Goal: Find specific page/section: Find specific page/section

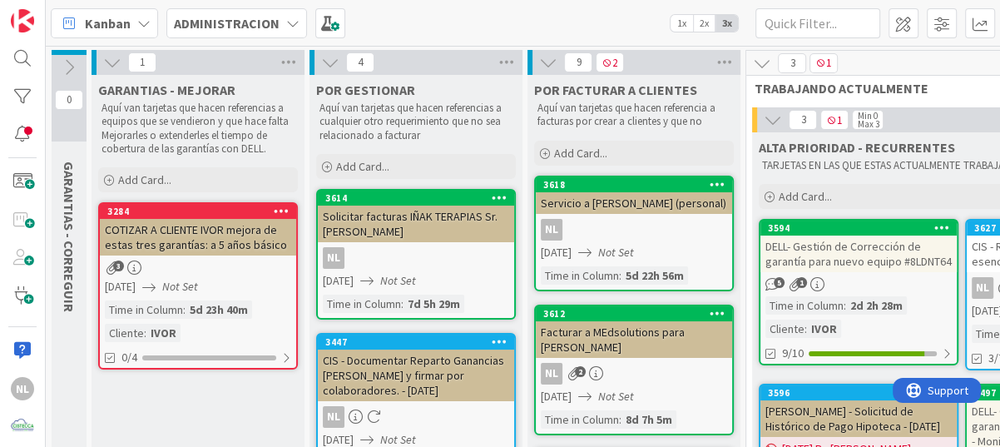
click at [629, 374] on div "NL 2" at bounding box center [634, 374] width 196 height 22
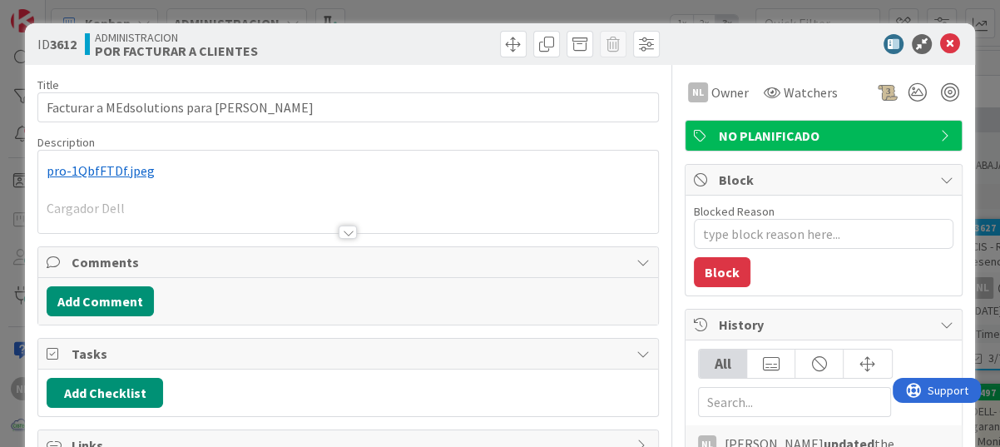
type textarea "x"
click at [111, 171] on div "NL Nubia Lopez just joined ﻿ pro-1QbfFTDf.jpeg ﻿ Cargador Dell" at bounding box center [348, 192] width 620 height 82
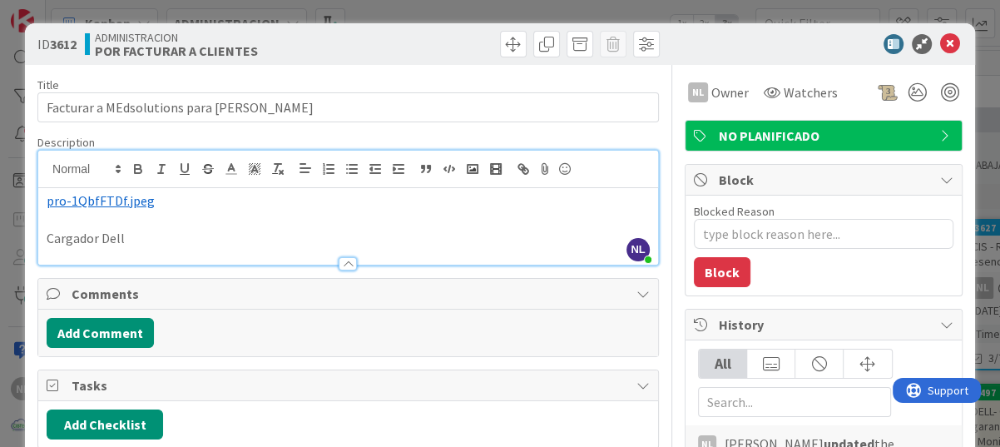
click at [97, 200] on span "pro-1QbfFTDf.jpeg" at bounding box center [101, 200] width 108 height 17
click at [234, 230] on p "Cargador Dell" at bounding box center [348, 238] width 603 height 19
click at [259, 229] on p "Cargador Dell" at bounding box center [348, 238] width 603 height 19
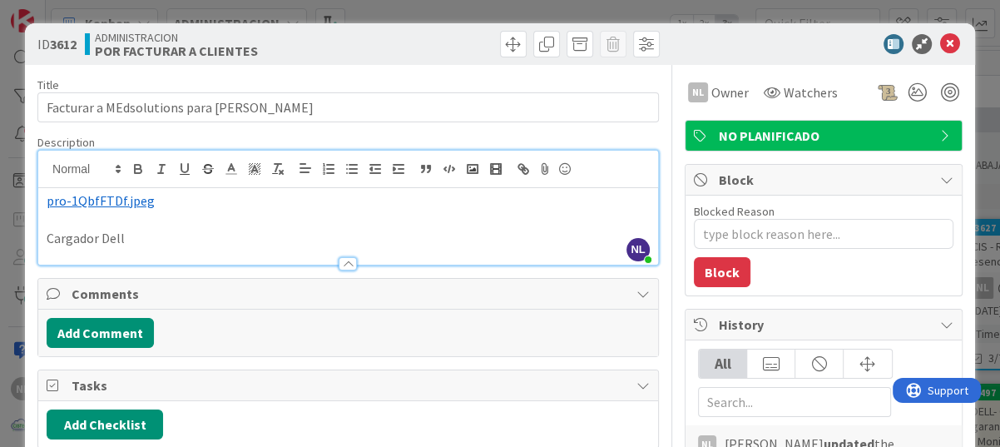
click at [60, 205] on span "pro-1QbfFTDf.jpeg" at bounding box center [101, 200] width 108 height 17
click at [385, 230] on p "Cargador Dell" at bounding box center [348, 238] width 603 height 19
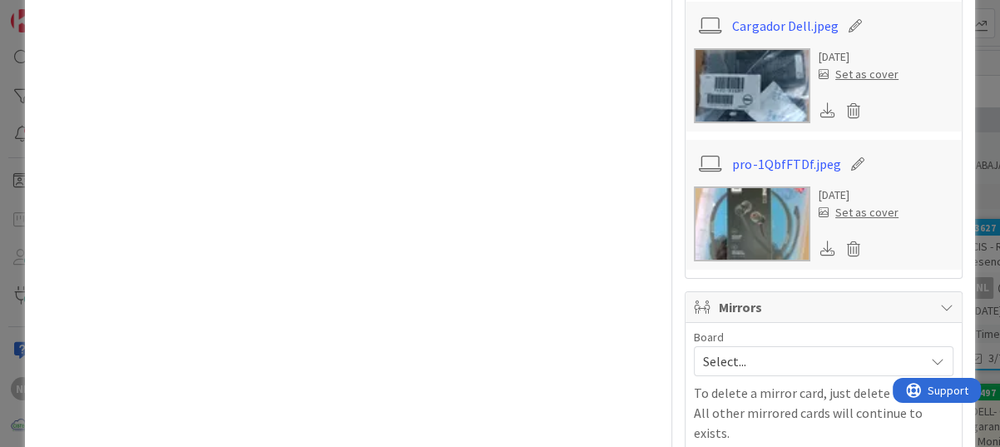
scroll to position [1248, 0]
click at [762, 225] on img at bounding box center [752, 223] width 116 height 75
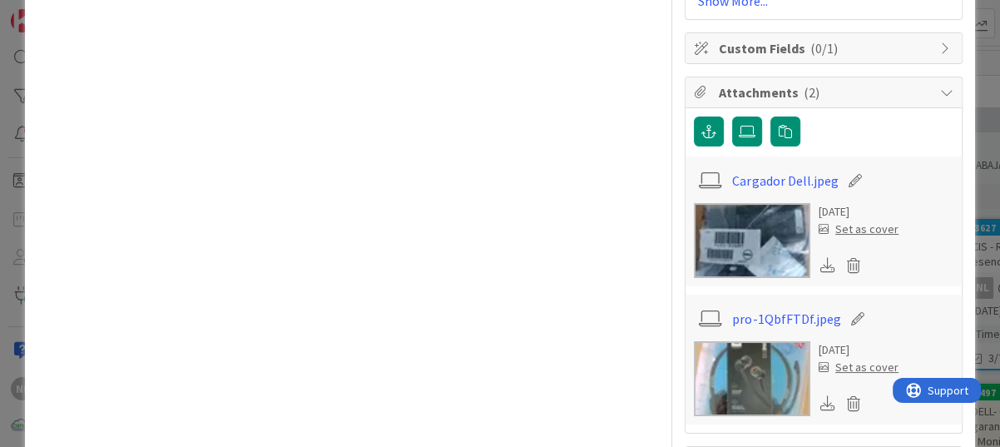
scroll to position [1082, 0]
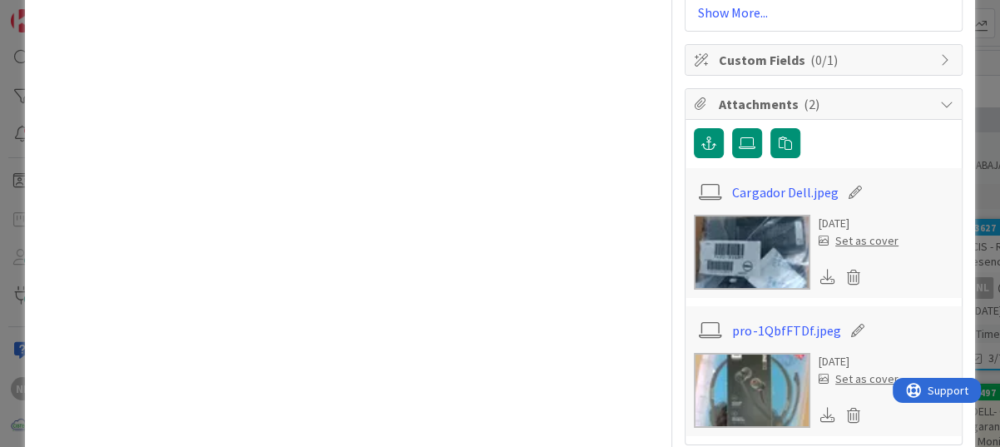
click at [765, 231] on img at bounding box center [752, 252] width 116 height 75
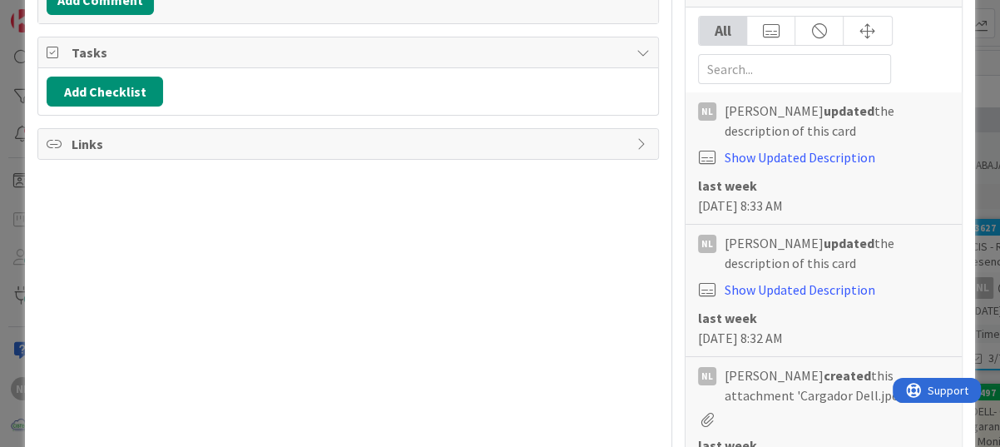
scroll to position [0, 0]
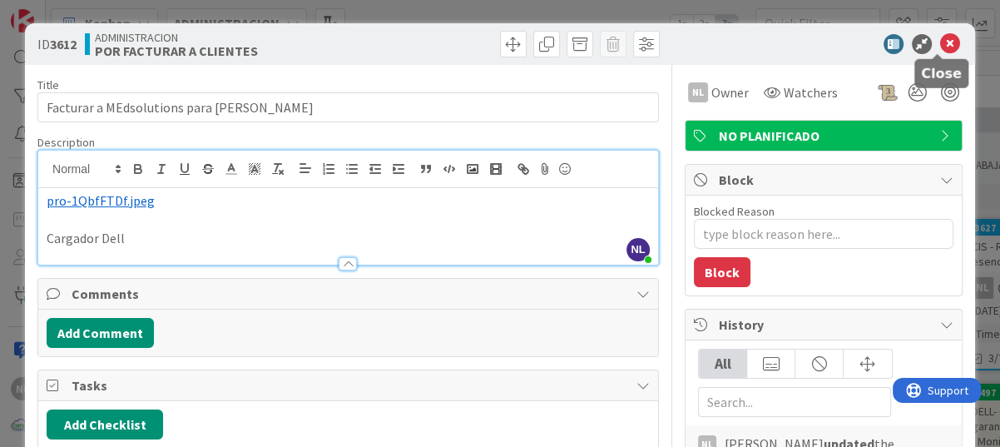
click at [944, 47] on icon at bounding box center [950, 44] width 20 height 20
click at [940, 42] on icon at bounding box center [950, 44] width 20 height 20
click at [557, 12] on div "ID 3612 ADMINISTRACION POR FACTURAR A CLIENTES Title 44 / 128 Facturar a MEdsol…" at bounding box center [500, 223] width 1000 height 447
click at [912, 42] on icon at bounding box center [922, 44] width 20 height 20
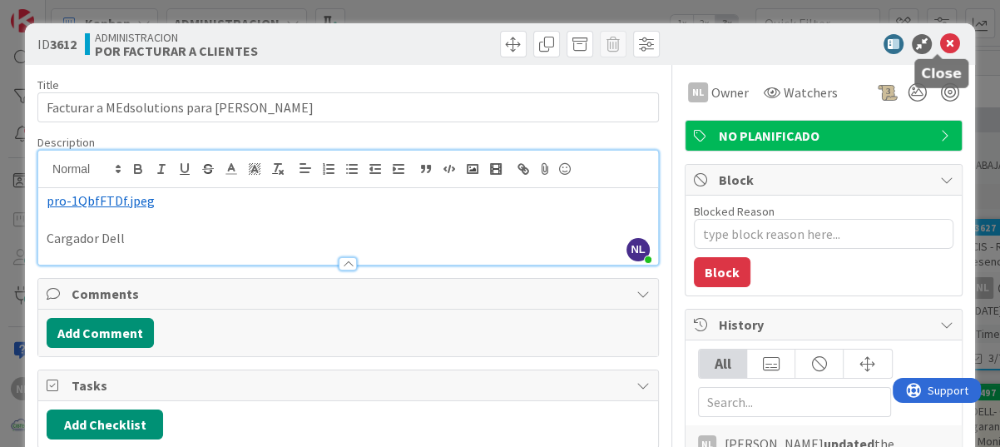
click at [940, 40] on icon at bounding box center [950, 44] width 20 height 20
click at [940, 41] on icon at bounding box center [950, 44] width 20 height 20
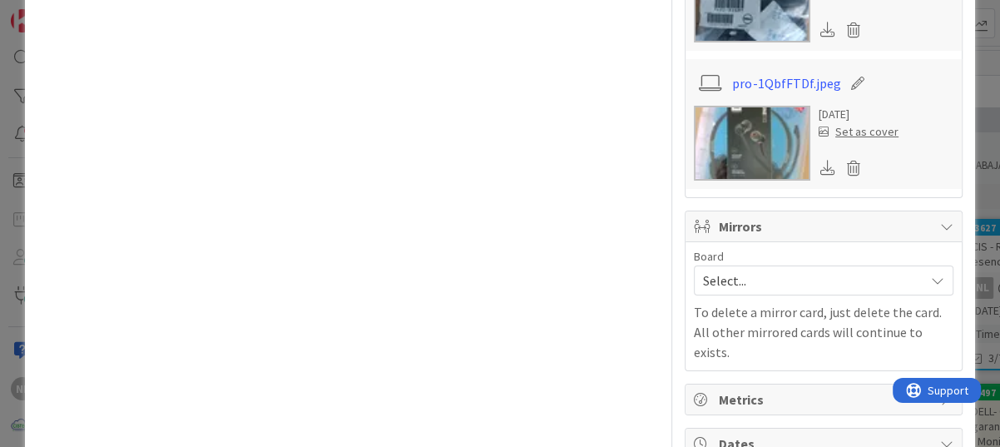
scroll to position [1331, 0]
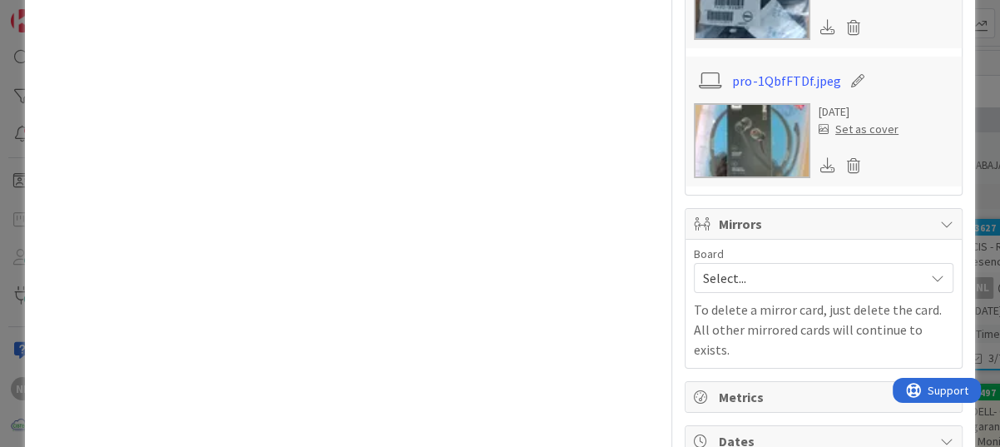
click at [752, 107] on img at bounding box center [752, 140] width 116 height 75
click at [751, 80] on link "pro-1QbfFTDf.jpeg" at bounding box center [786, 81] width 108 height 20
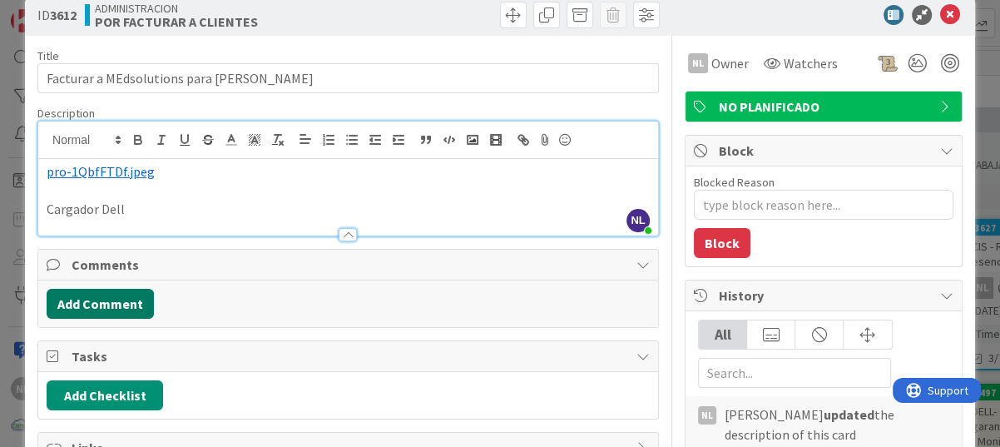
scroll to position [0, 0]
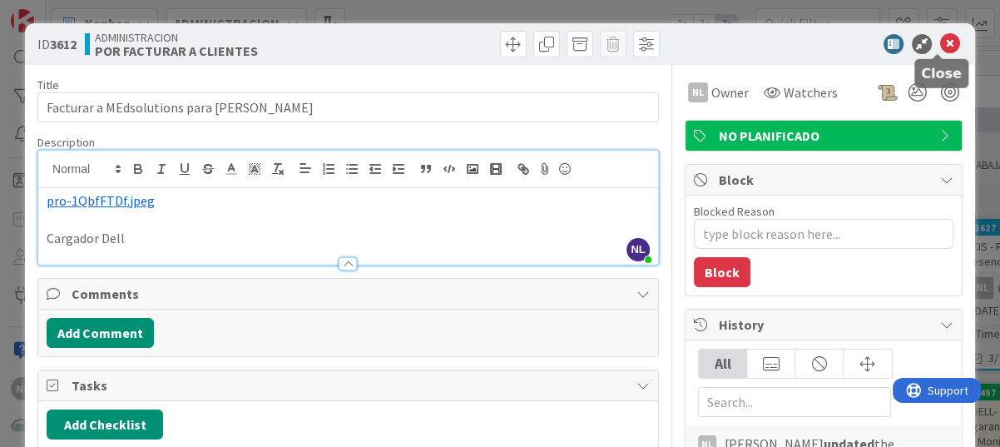
click at [940, 47] on icon at bounding box center [950, 44] width 20 height 20
click at [361, 4] on div "ID 3612 ADMINISTRACION POR FACTURAR A CLIENTES Title 44 / 128 Facturar a MEdsol…" at bounding box center [500, 223] width 1000 height 447
click at [940, 37] on icon at bounding box center [950, 44] width 20 height 20
click at [912, 42] on icon at bounding box center [922, 44] width 20 height 20
click at [453, 5] on div "ID 3612 ADMINISTRACION POR FACTURAR A CLIENTES Title 44 / 128 Facturar a MEdsol…" at bounding box center [500, 223] width 1000 height 447
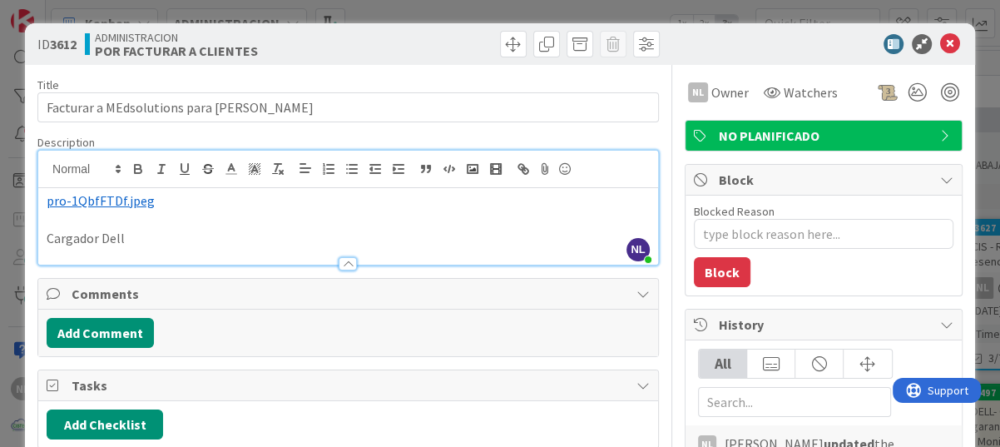
click at [7, 36] on div "ID 3612 ADMINISTRACION POR FACTURAR A CLIENTES Title 44 / 128 Facturar a MEdsol…" at bounding box center [500, 223] width 1000 height 447
click at [940, 39] on icon at bounding box center [950, 44] width 20 height 20
click at [507, 17] on div "ID 3612 ADMINISTRACION POR FACTURAR A CLIENTES Title 44 / 128 Facturar a MEdsol…" at bounding box center [500, 223] width 1000 height 447
click at [912, 39] on icon at bounding box center [922, 44] width 20 height 20
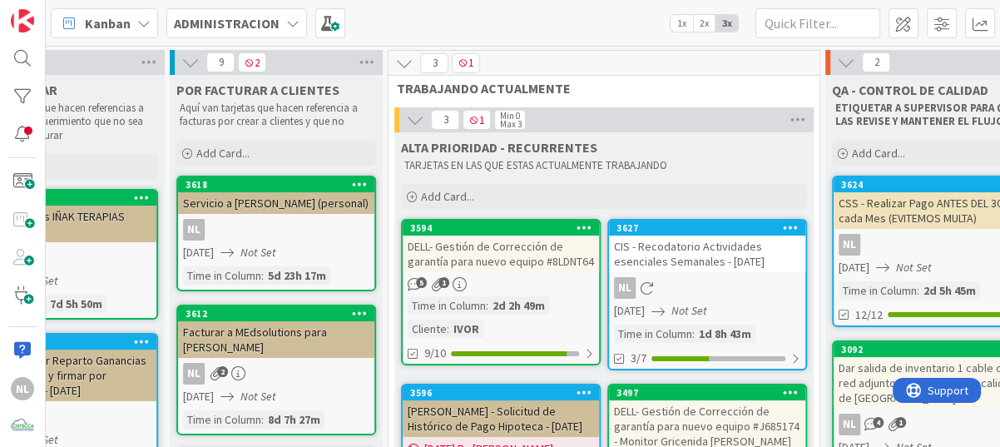
scroll to position [0, 381]
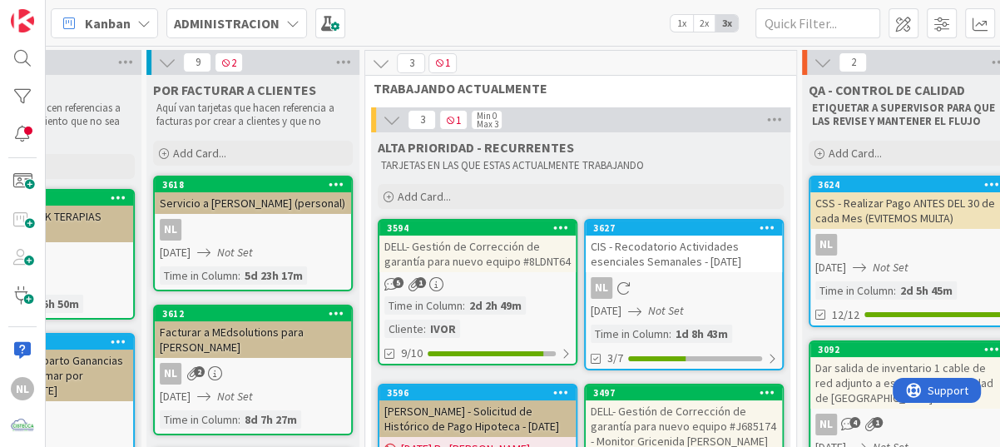
click at [713, 294] on div "NL" at bounding box center [684, 288] width 196 height 22
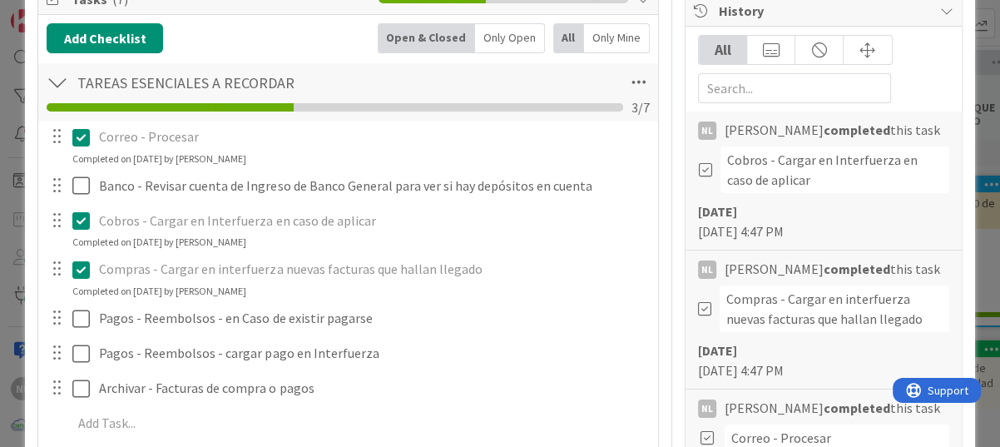
scroll to position [333, 0]
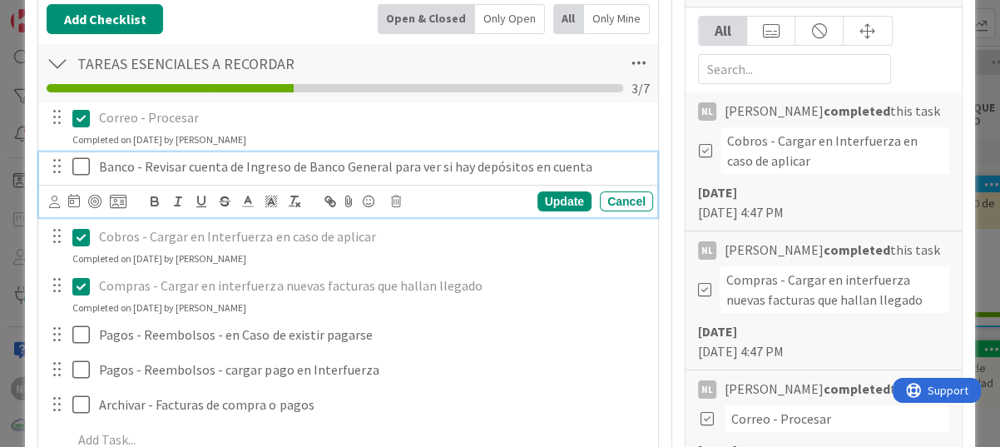
click at [79, 161] on icon at bounding box center [84, 166] width 25 height 20
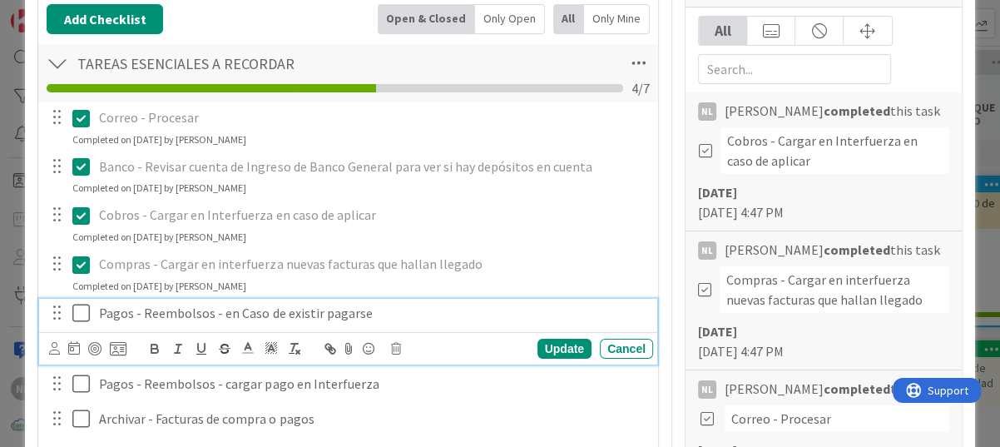
click at [78, 311] on icon at bounding box center [84, 313] width 25 height 20
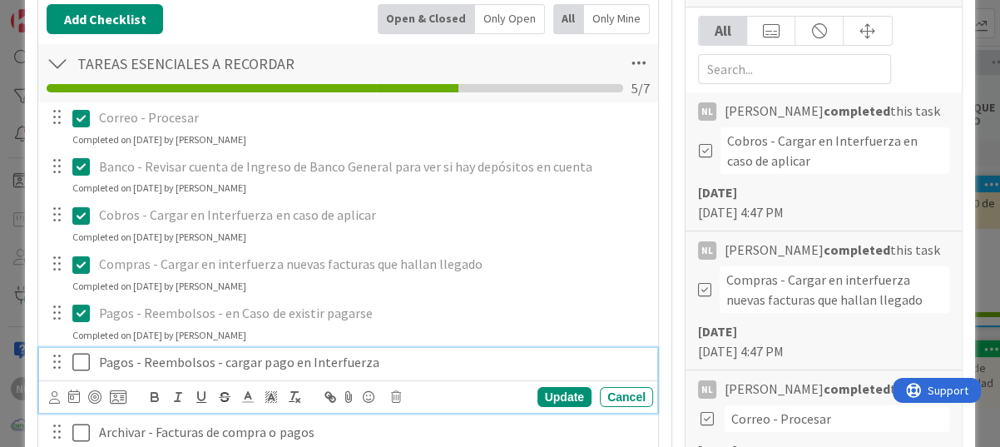
click at [82, 363] on icon at bounding box center [84, 362] width 25 height 20
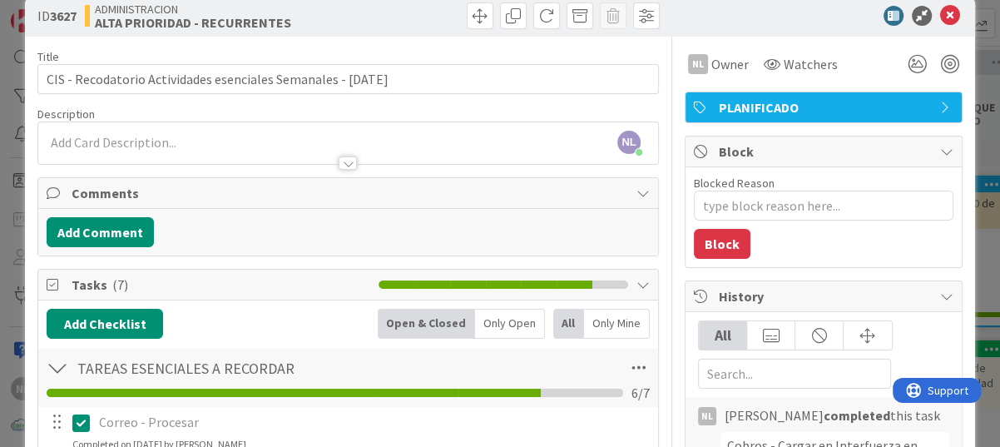
scroll to position [0, 0]
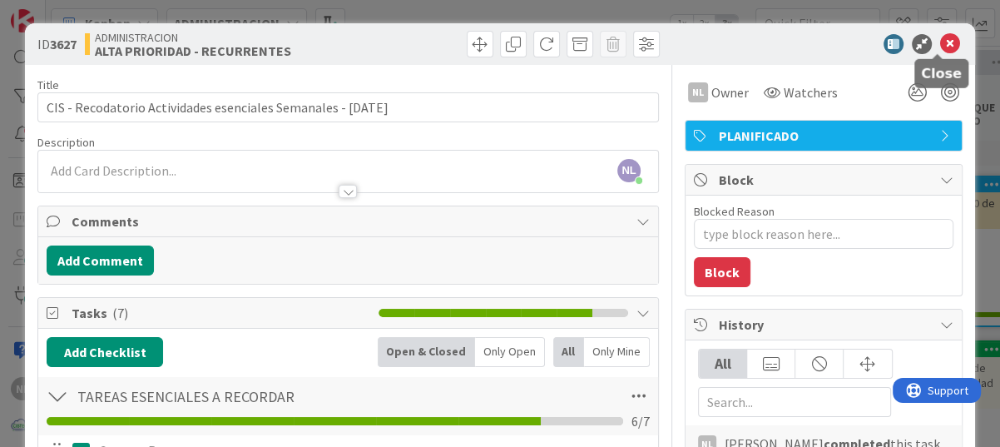
click at [940, 42] on icon at bounding box center [950, 44] width 20 height 20
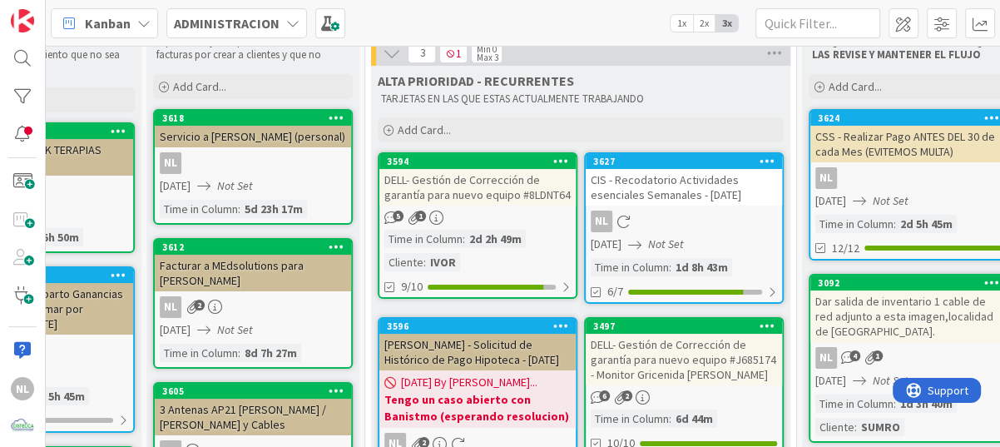
scroll to position [166, 381]
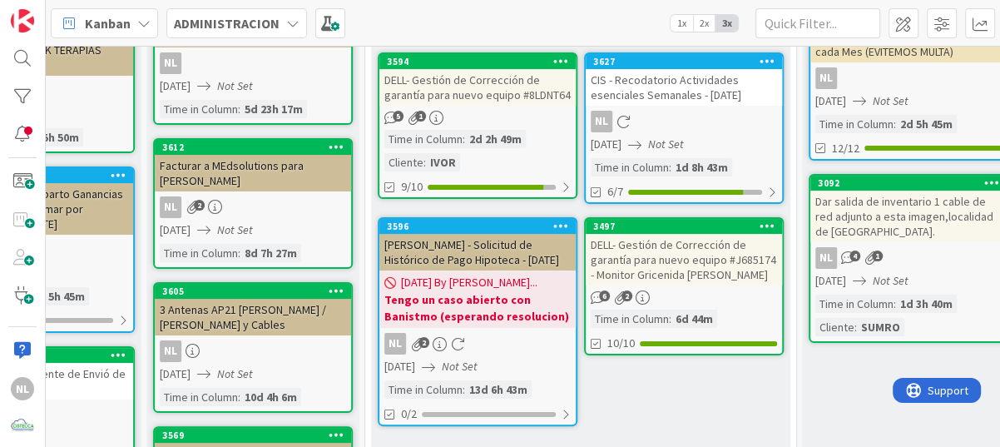
click at [687, 278] on div "DELL- Gestión de Corrección de garantía para nuevo equipo #J685174 - Monitor Gr…" at bounding box center [684, 260] width 196 height 52
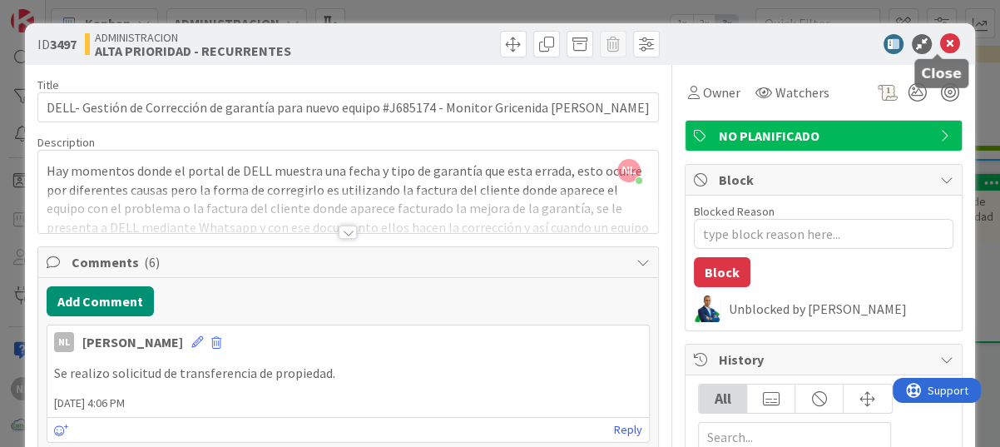
click at [941, 40] on icon at bounding box center [950, 44] width 20 height 20
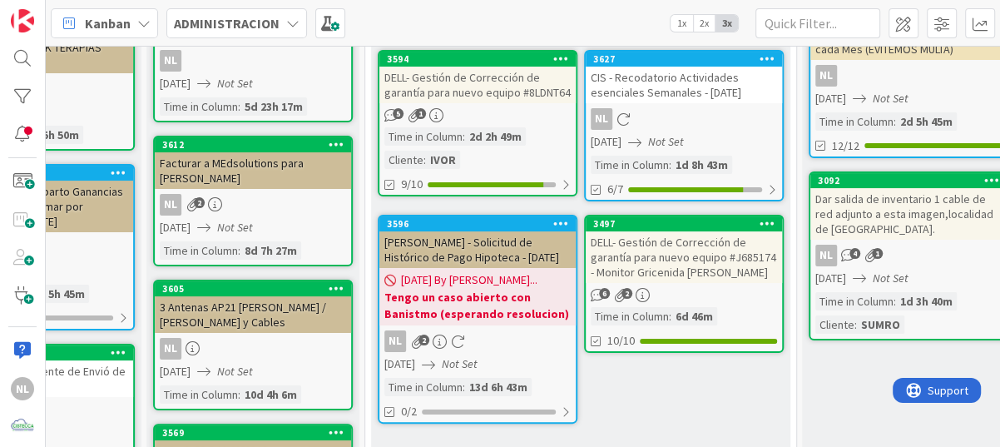
scroll to position [83, 381]
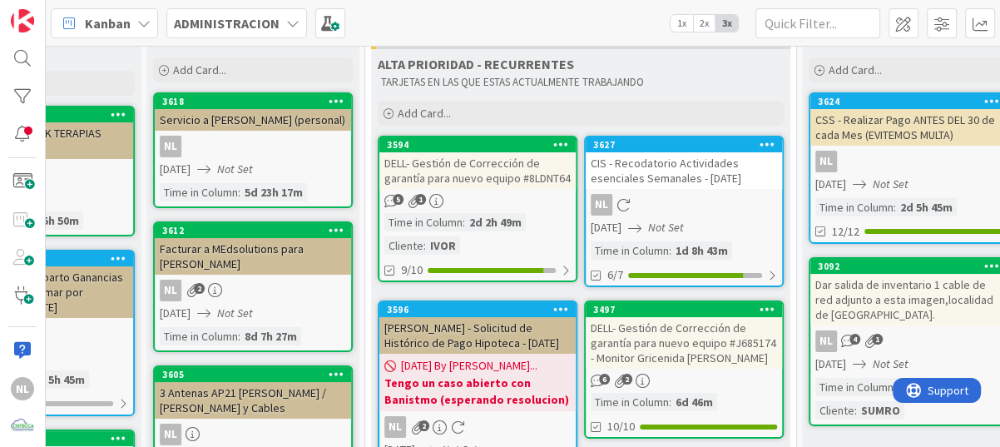
click at [483, 188] on link "3594 DELL- Gestión de Corrección de garantía para nuevo equipo #8LDNT64 5 1 Tim…" at bounding box center [478, 209] width 200 height 146
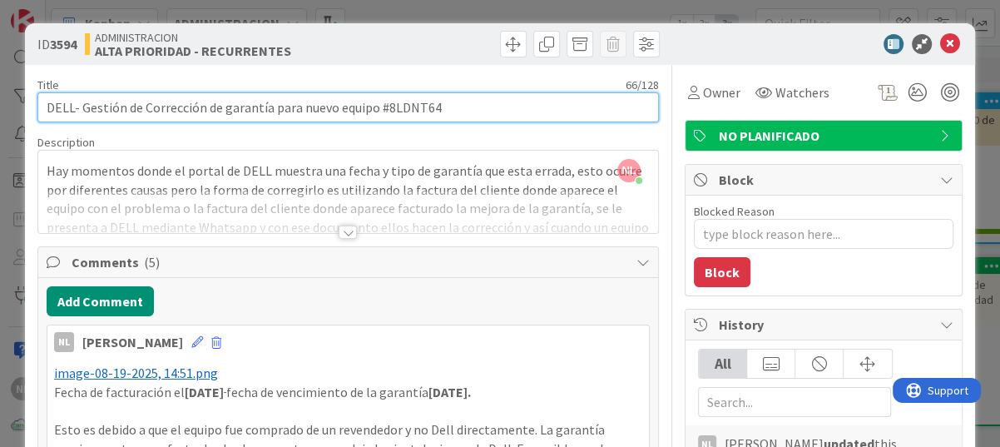
drag, startPoint x: 385, startPoint y: 108, endPoint x: 449, endPoint y: 105, distance: 64.1
click at [449, 105] on input "DELL- Gestión de Corrección de garantía para nuevo equipo #8LDNT64" at bounding box center [347, 107] width 621 height 30
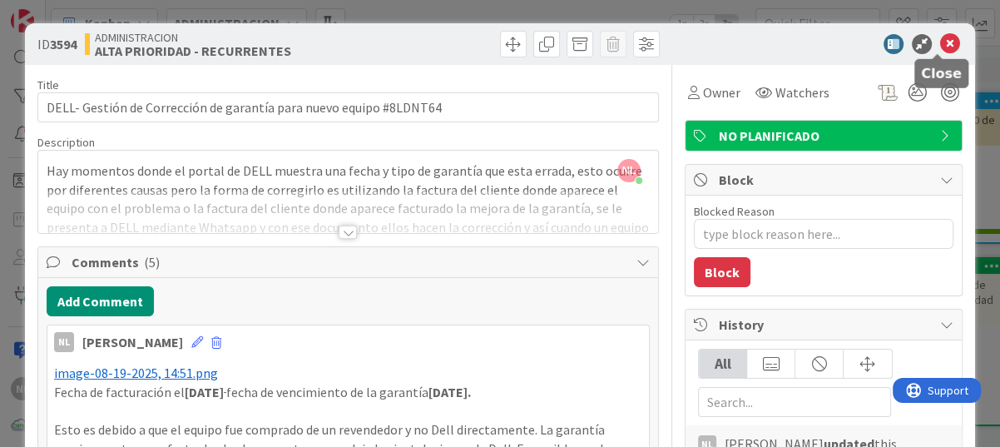
click at [940, 47] on icon at bounding box center [950, 44] width 20 height 20
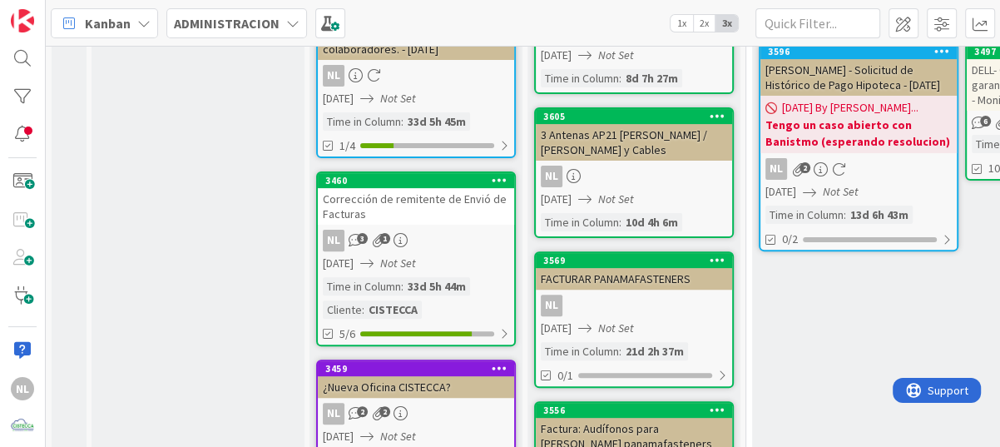
scroll to position [300, 0]
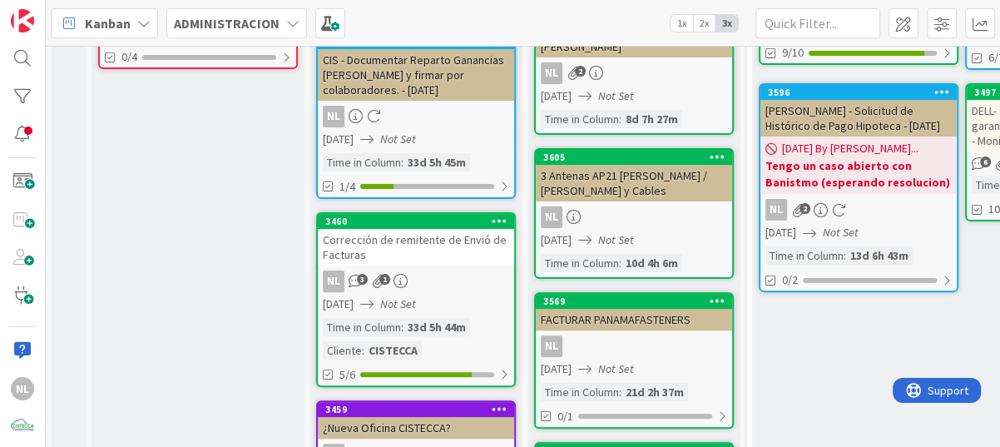
click at [444, 271] on div "NL 3 1" at bounding box center [416, 281] width 196 height 22
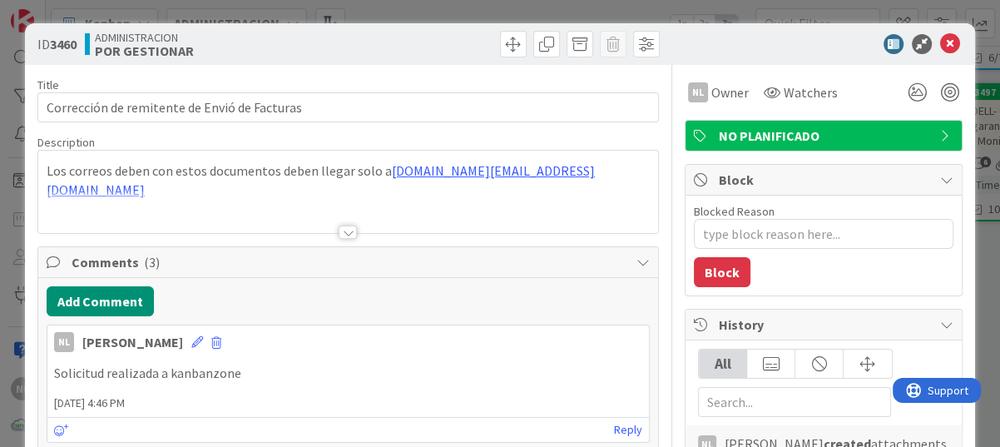
type textarea "x"
click at [943, 44] on icon at bounding box center [950, 44] width 20 height 20
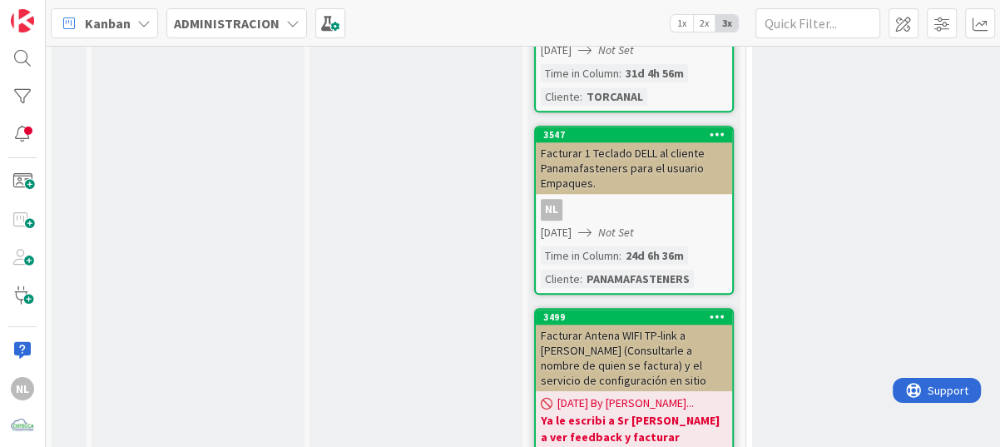
scroll to position [1331, 0]
